Goal: Check status: Check status

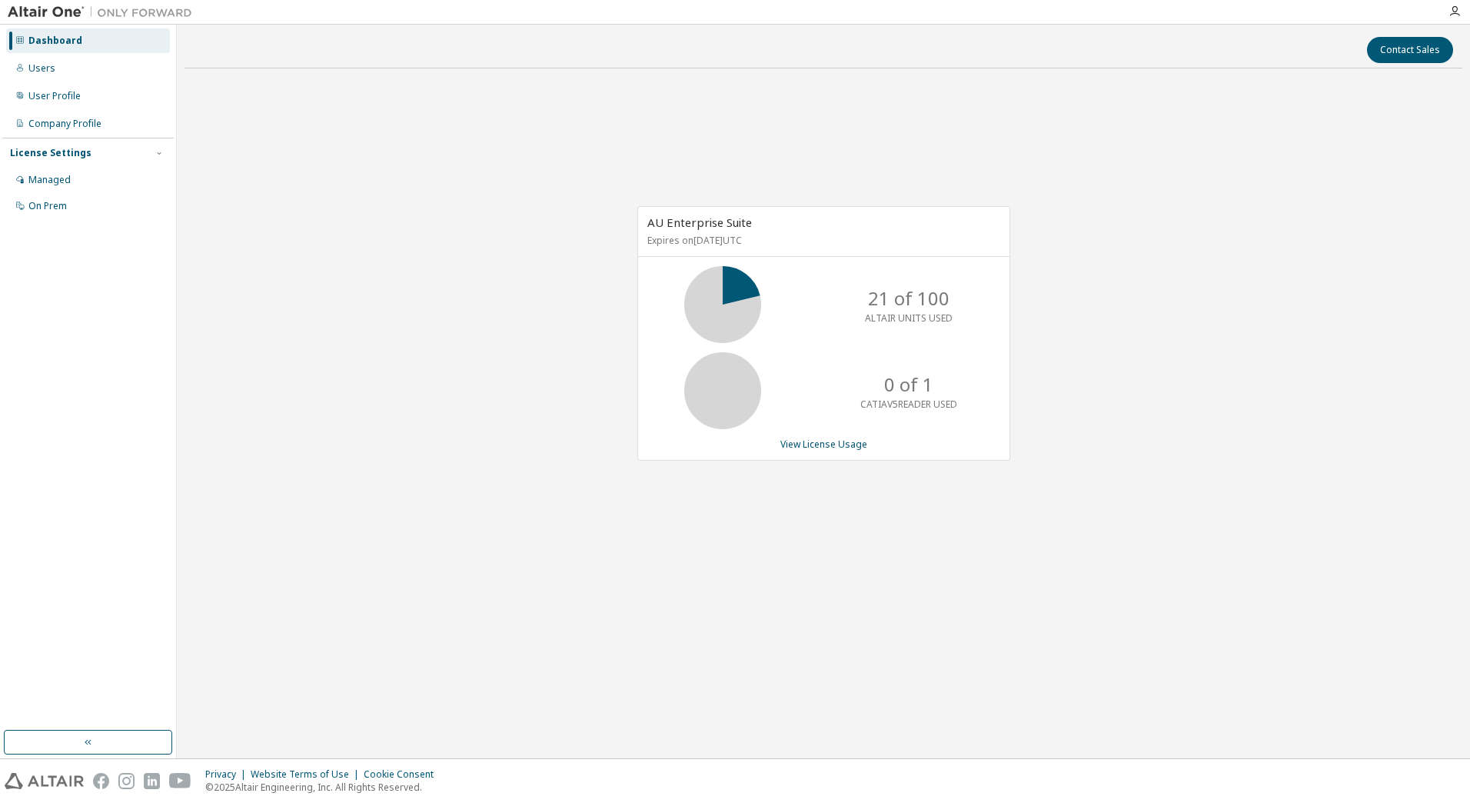
click at [360, 247] on div "AU Enterprise Suite Expires on January 1, 2026 UTC 21 of 100 ALTAIR UNITS USED …" at bounding box center [824, 342] width 1278 height 522
click at [57, 784] on img at bounding box center [44, 781] width 79 height 16
